Goal: Register for event/course

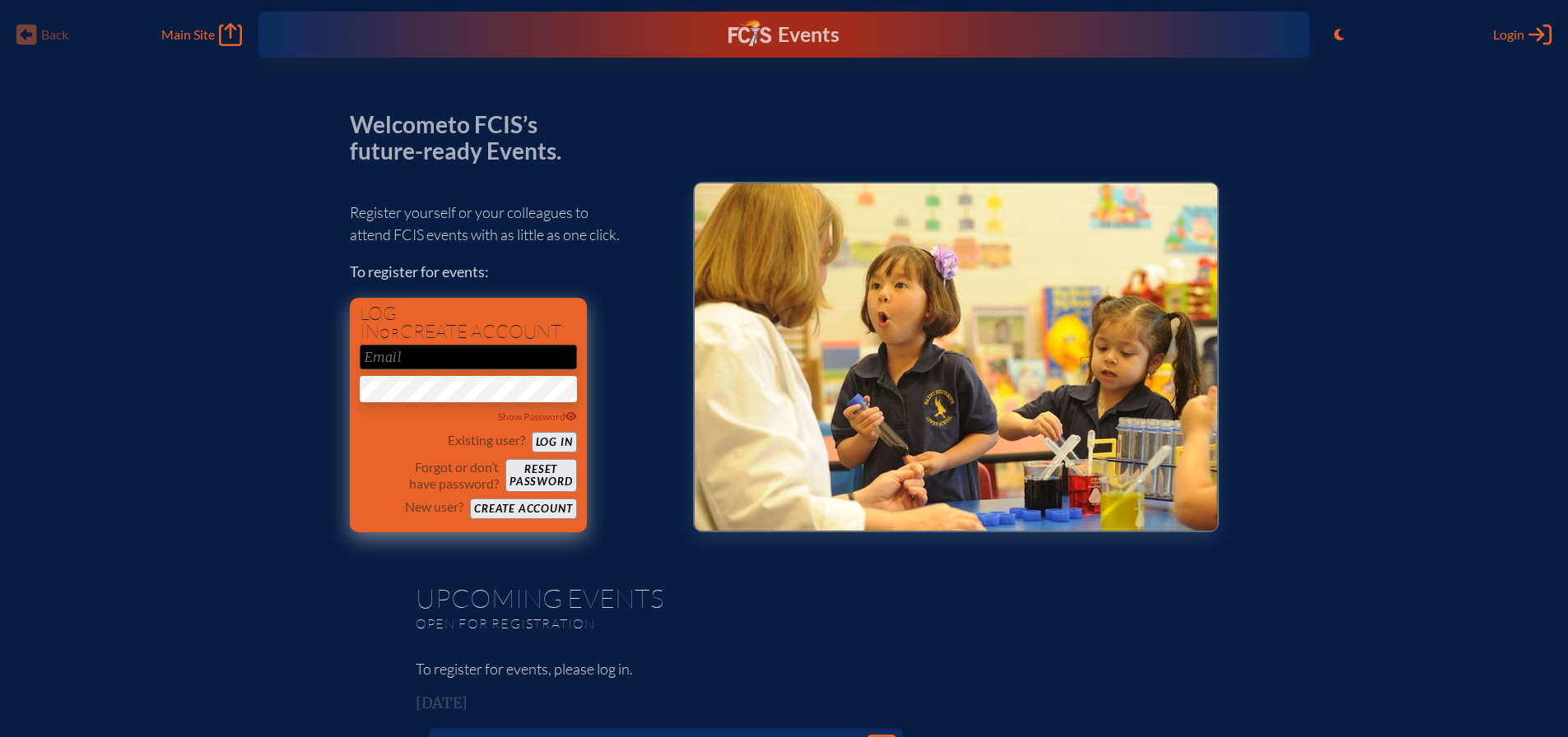
type input "[EMAIL_ADDRESS][DOMAIN_NAME]"
click at [553, 443] on button "Log in" at bounding box center [553, 442] width 45 height 20
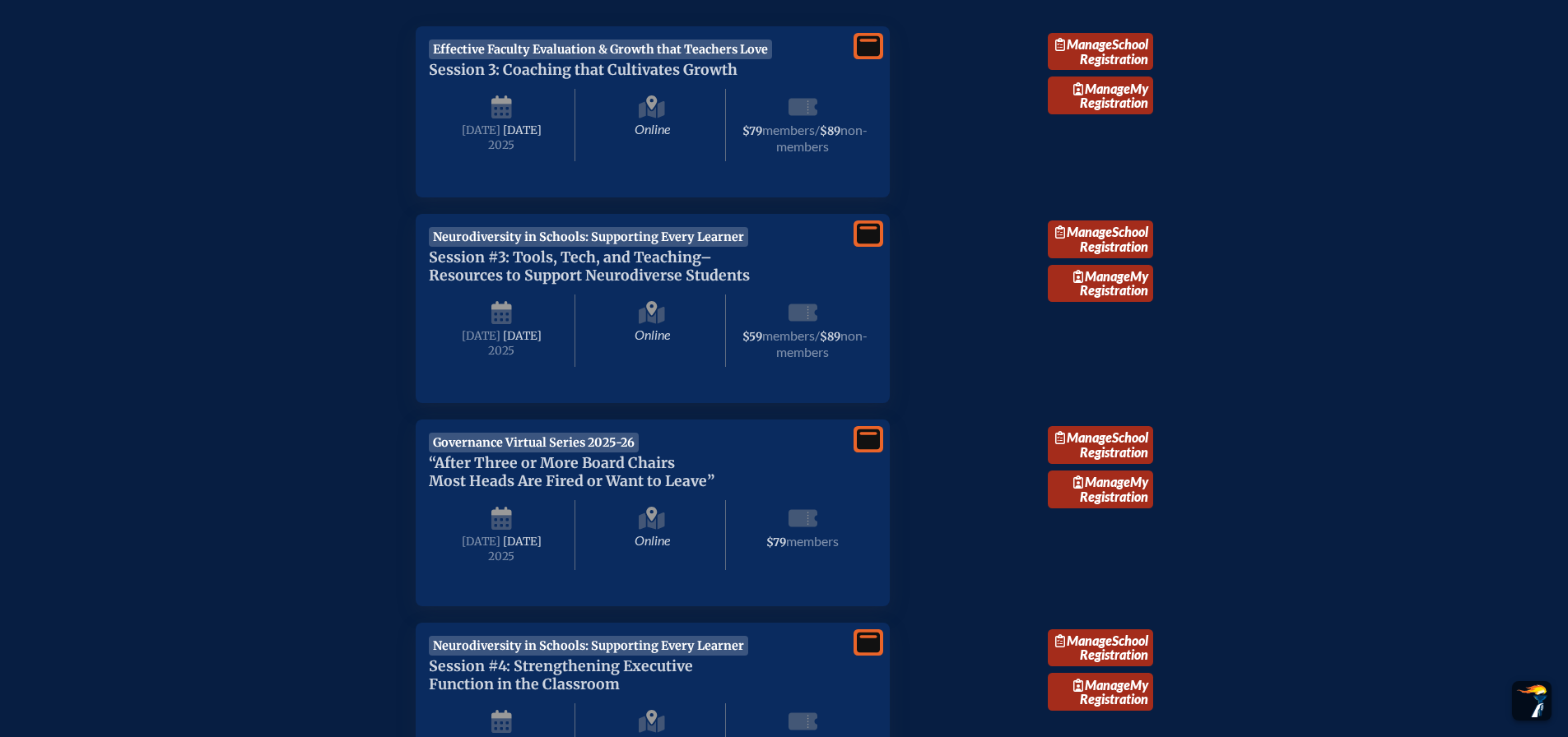
scroll to position [658, 0]
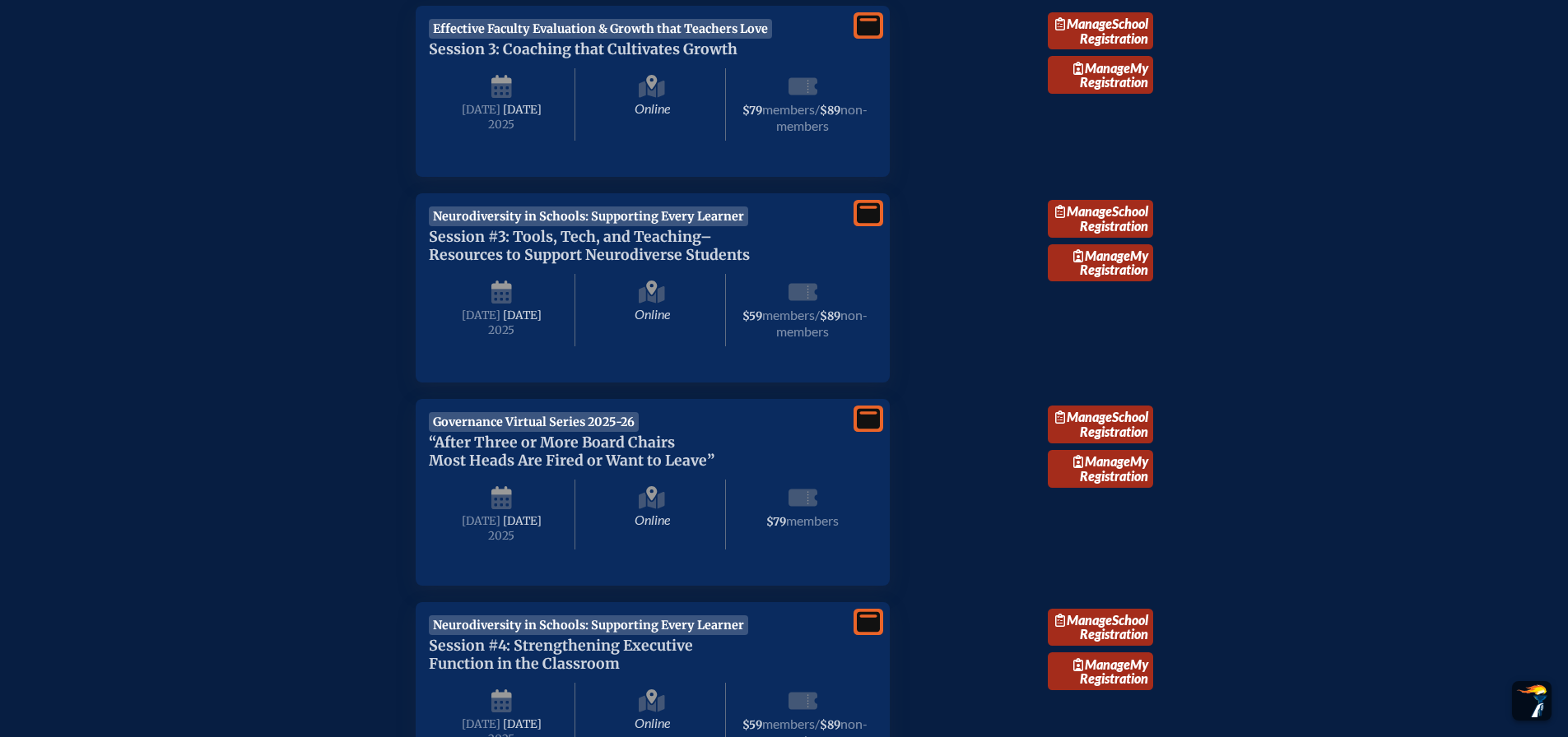
click at [507, 432] on span "Governance Virtual Series 2025-26" at bounding box center [534, 422] width 211 height 20
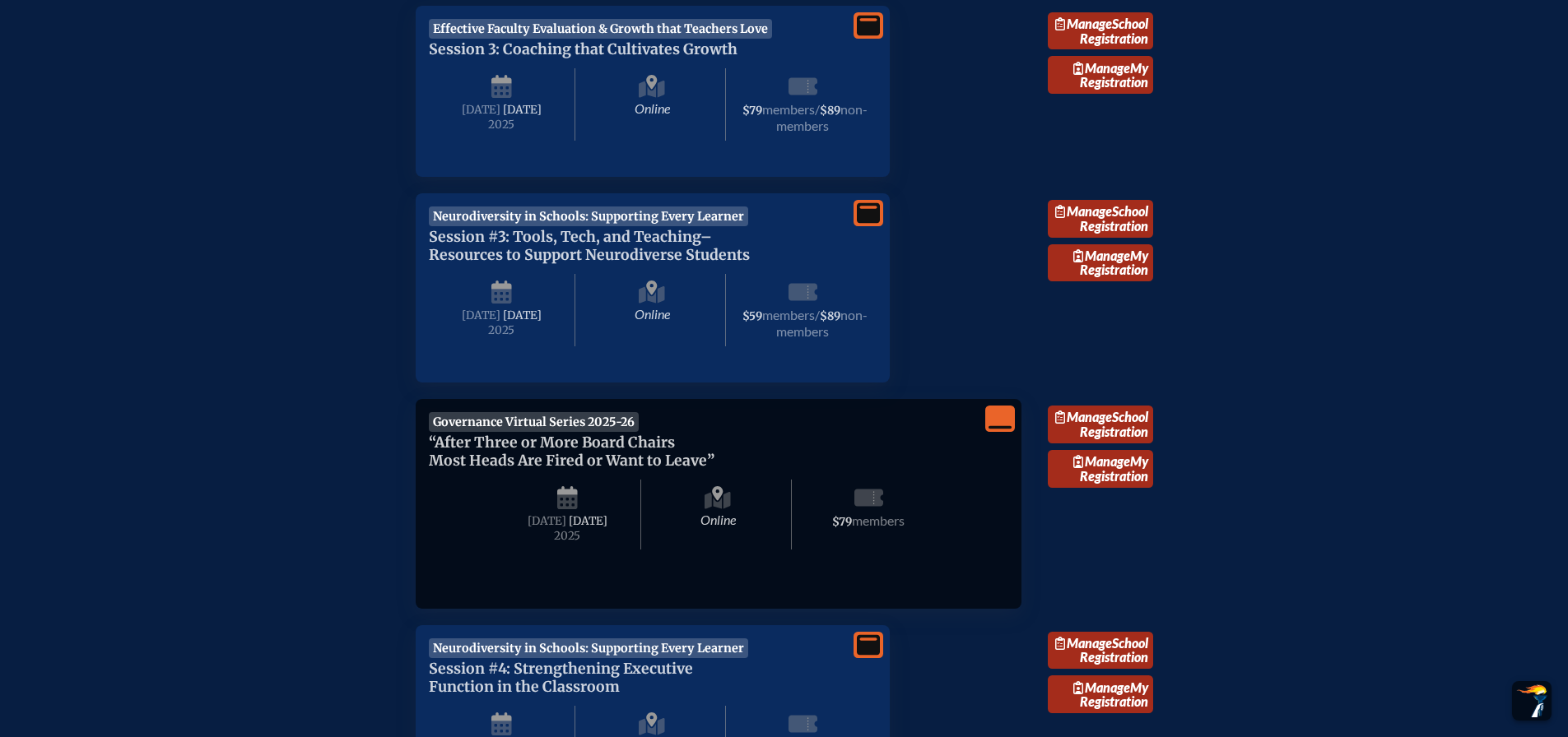
click at [507, 432] on span "Governance Virtual Series 2025-26" at bounding box center [534, 422] width 211 height 20
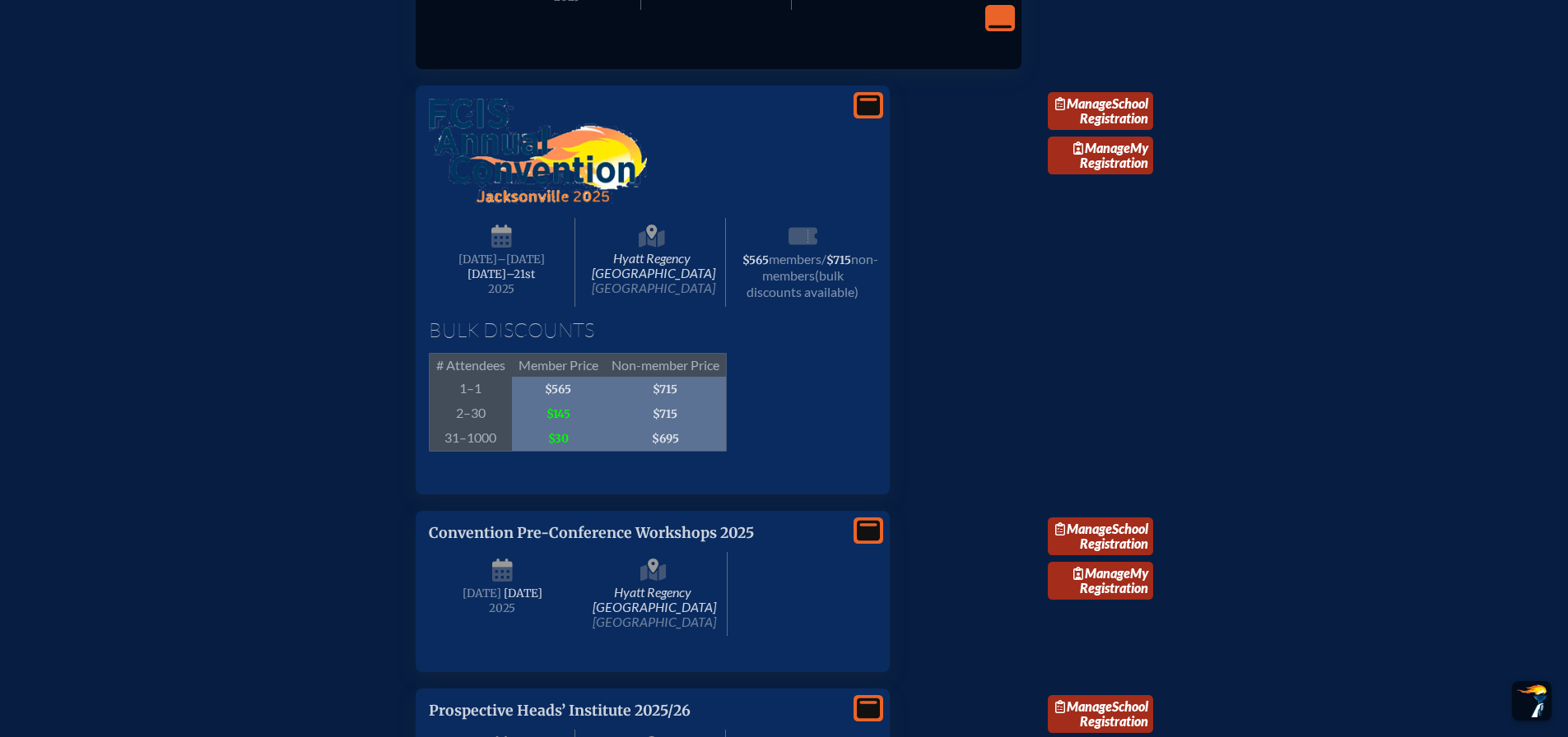
scroll to position [1645, 0]
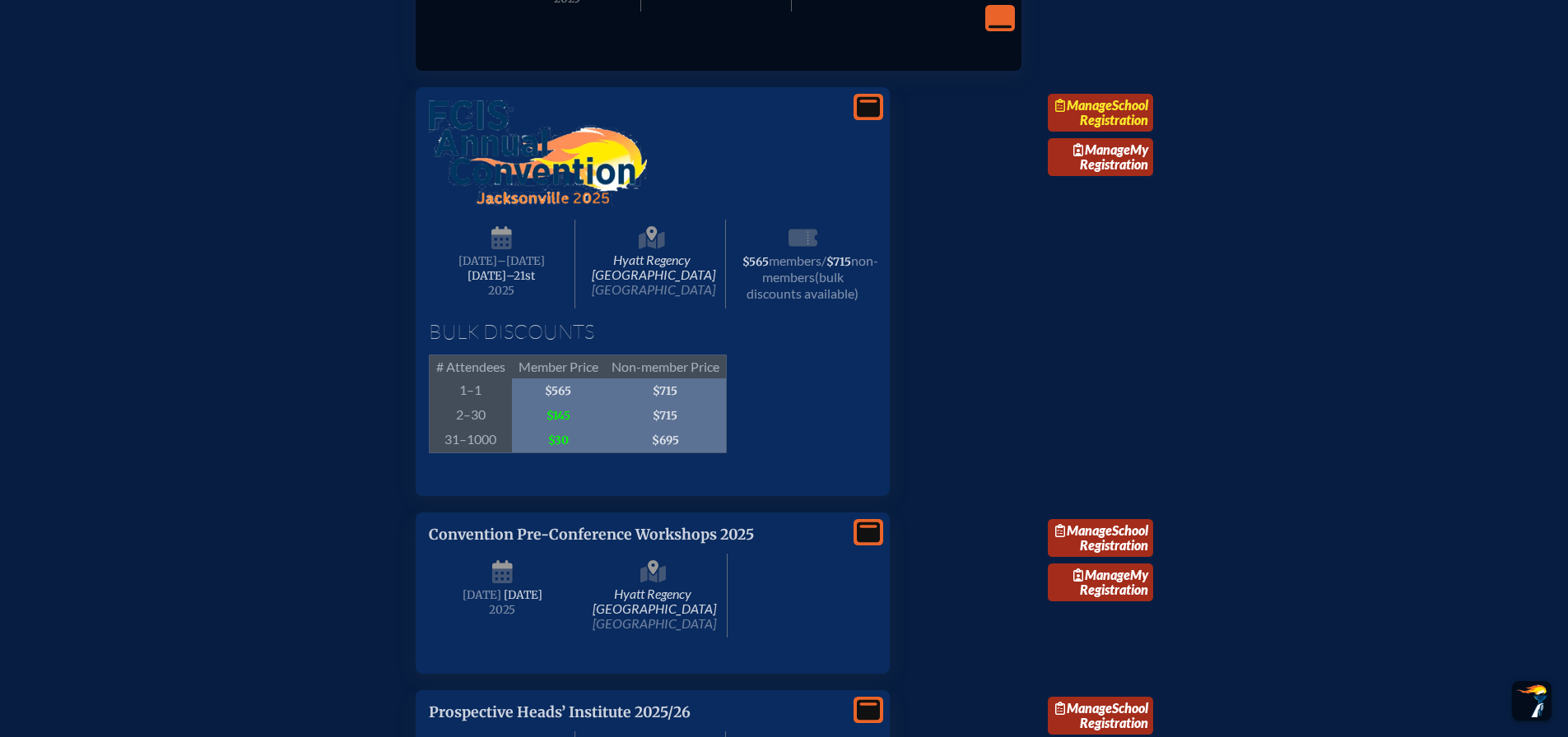
click at [1083, 131] on link "Manage School Registration" at bounding box center [1101, 112] width 105 height 37
